Goal: Go to known website: Go to known website

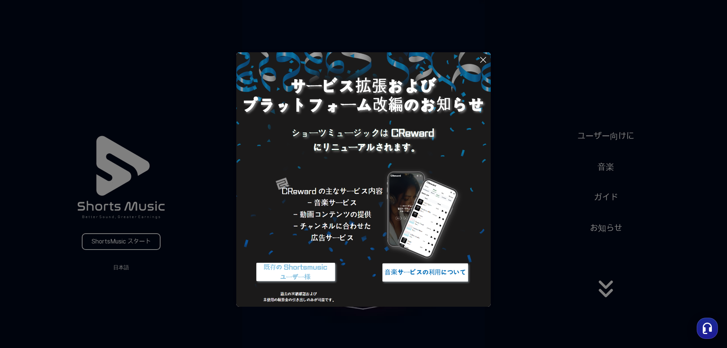
click at [120, 265] on button at bounding box center [363, 174] width 727 height 348
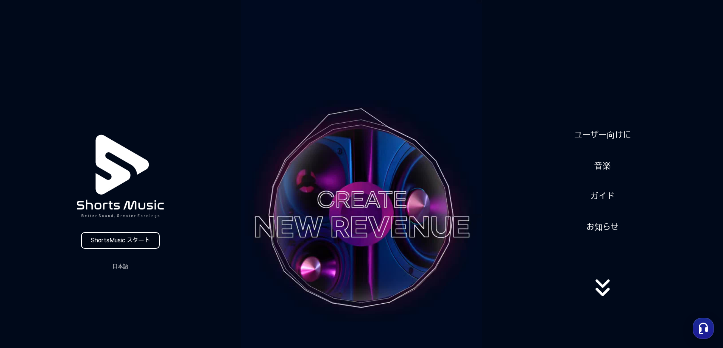
click at [134, 237] on link "ShortsMusic スタート" at bounding box center [120, 240] width 79 height 17
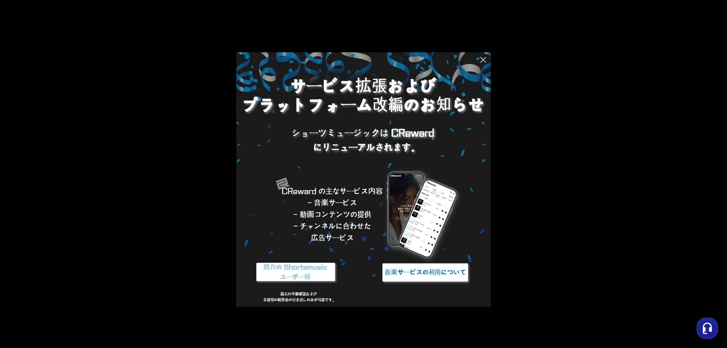
click at [709, 326] on icon "button" at bounding box center [707, 328] width 14 height 14
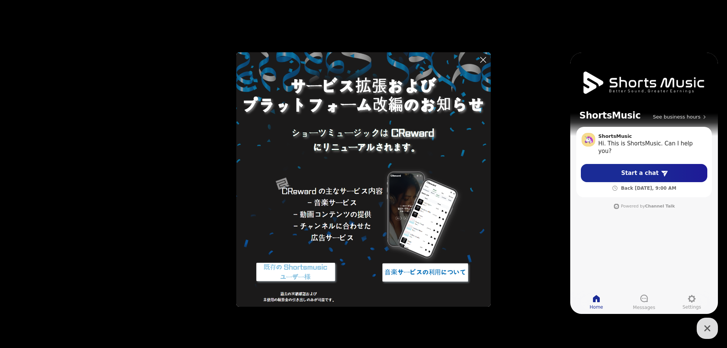
click at [706, 326] on icon "button" at bounding box center [707, 328] width 14 height 14
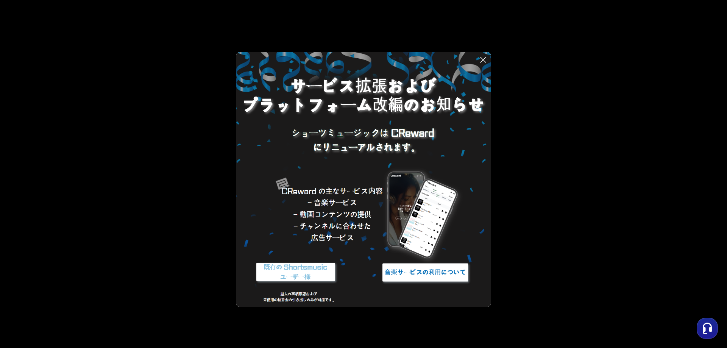
click at [426, 268] on img at bounding box center [425, 272] width 95 height 28
click at [300, 275] on img at bounding box center [295, 272] width 95 height 28
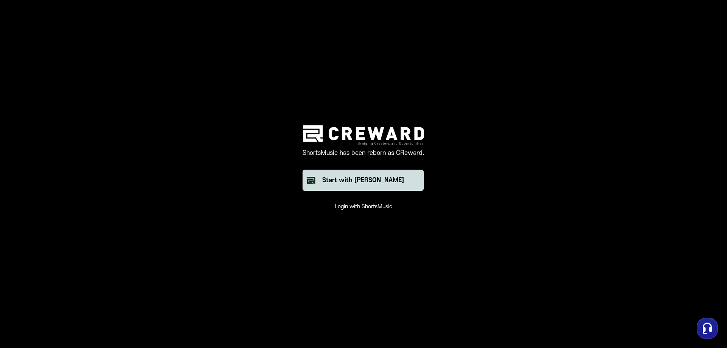
click at [355, 180] on div "Start with [PERSON_NAME]" at bounding box center [363, 180] width 82 height 9
